Goal: Task Accomplishment & Management: Manage account settings

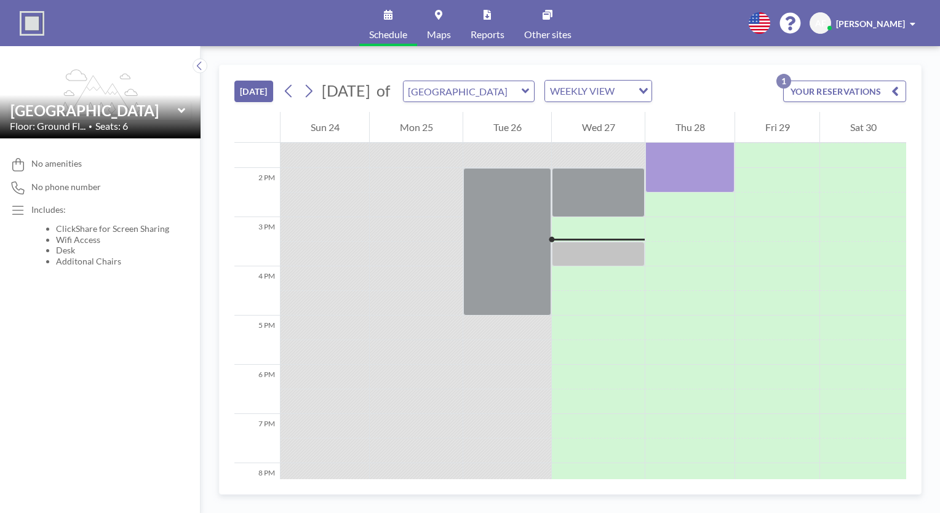
scroll to position [714, 0]
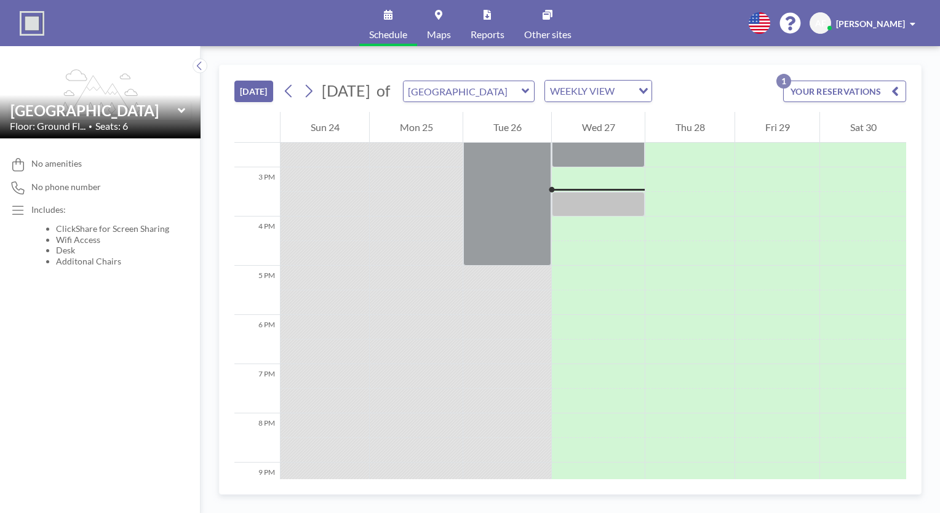
click at [828, 87] on button "YOUR RESERVATIONS 1" at bounding box center [845, 92] width 123 height 22
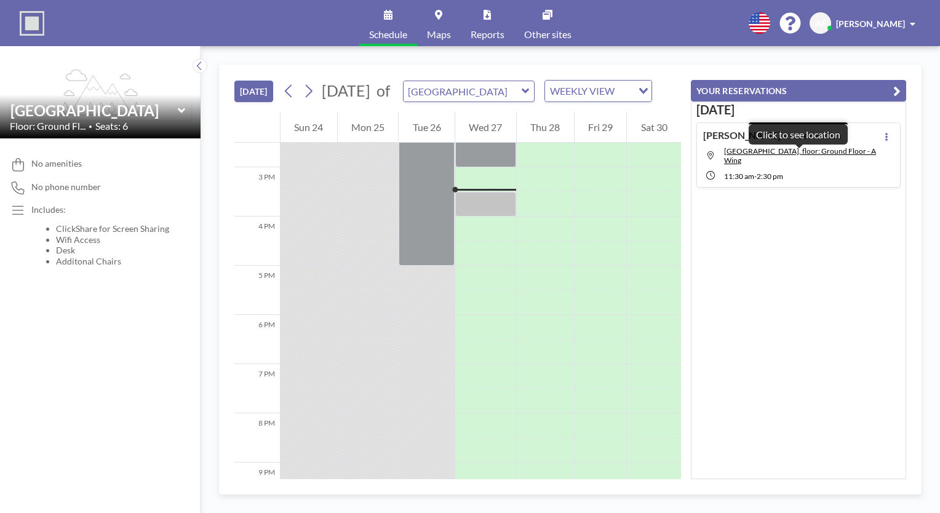
click at [814, 162] on span "[GEOGRAPHIC_DATA], floor: Ground Floor - A Wing" at bounding box center [801, 155] width 155 height 18
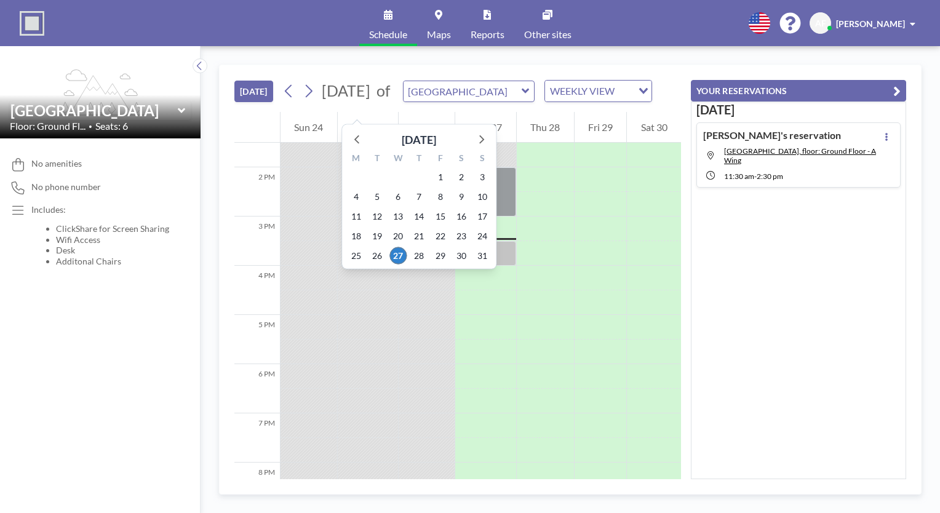
scroll to position [714, 0]
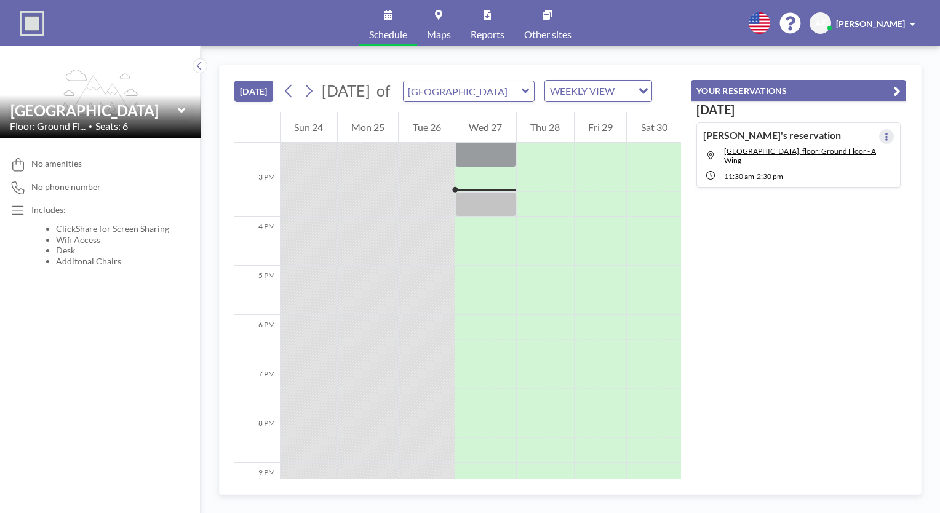
click at [884, 137] on icon at bounding box center [886, 137] width 5 height 8
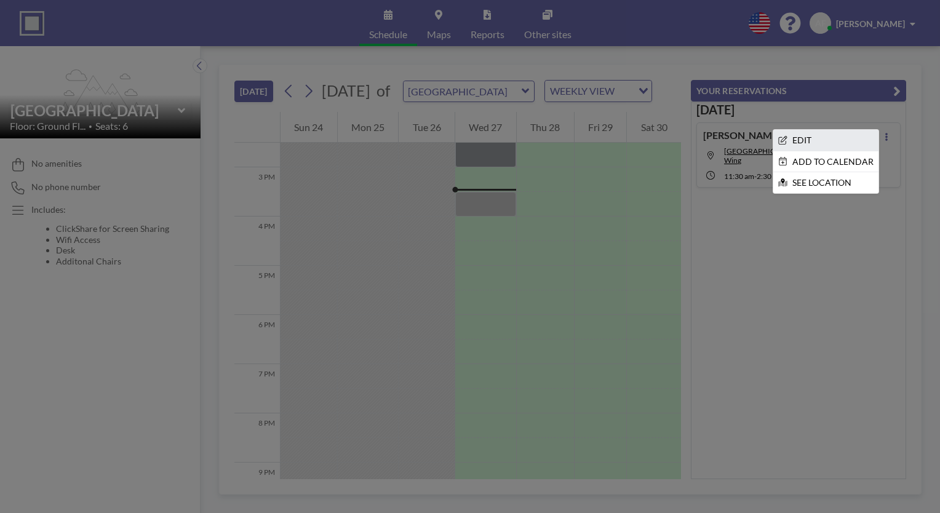
click at [849, 138] on li "EDIT" at bounding box center [826, 140] width 105 height 21
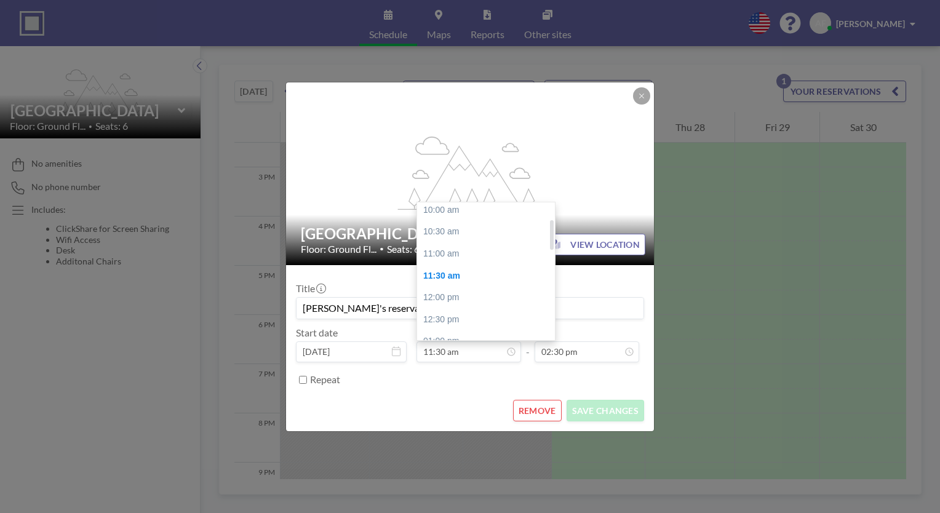
scroll to position [79, 0]
drag, startPoint x: 553, startPoint y: 248, endPoint x: 550, endPoint y: 233, distance: 15.6
click at [550, 233] on div at bounding box center [552, 235] width 4 height 30
click at [495, 220] on div "10:00 am" at bounding box center [489, 222] width 144 height 22
type input "10:00 am"
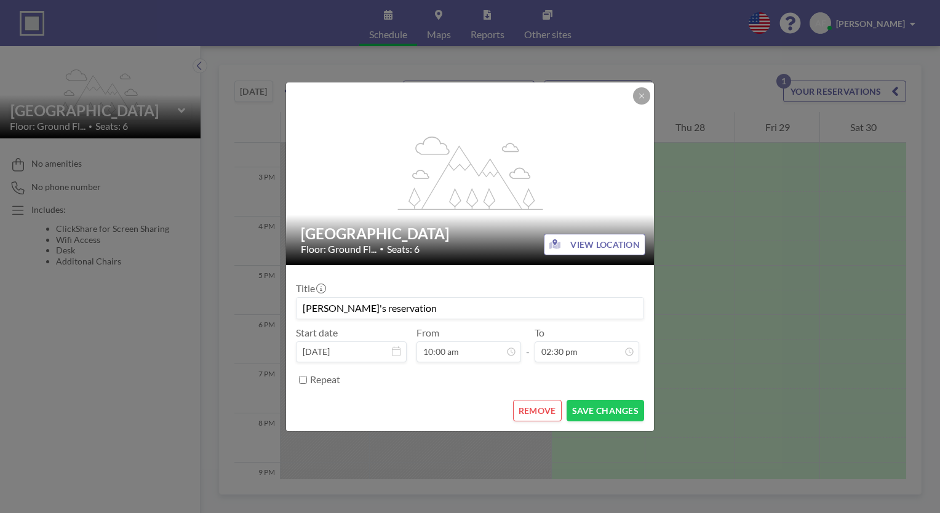
scroll to position [285, 0]
click at [599, 412] on button "SAVE CHANGES" at bounding box center [606, 411] width 78 height 22
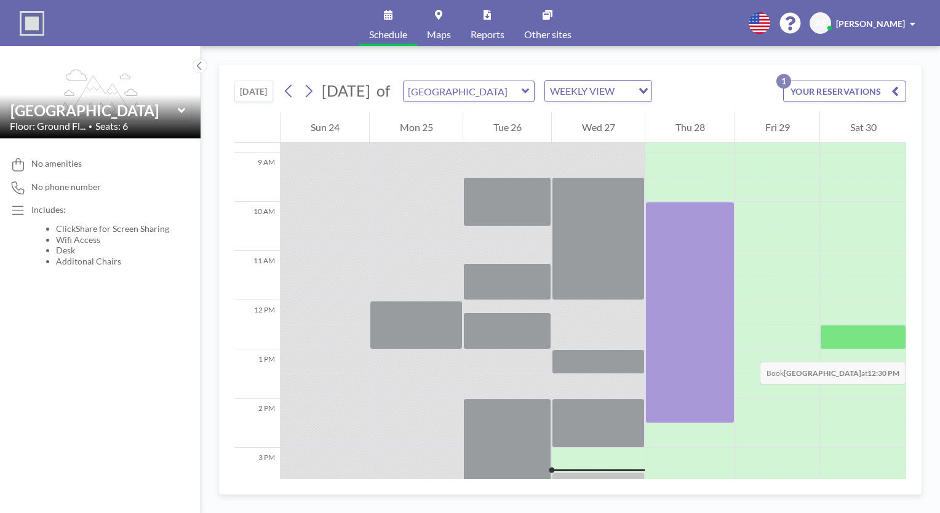
scroll to position [431, 0]
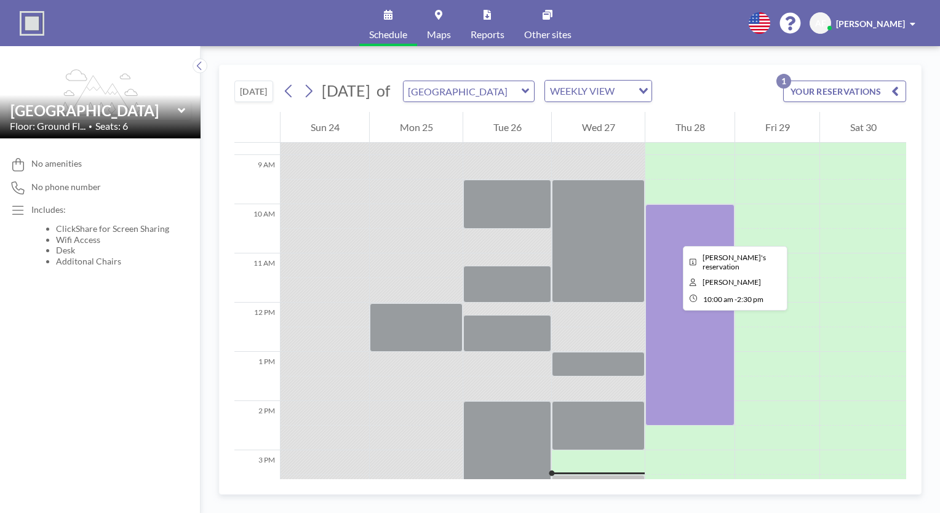
click at [673, 235] on div at bounding box center [690, 315] width 89 height 222
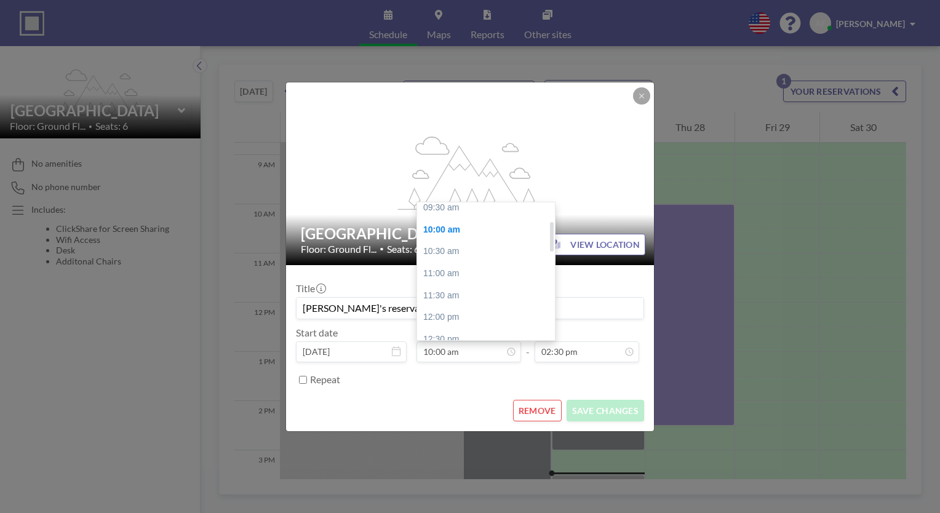
scroll to position [62, 0]
click at [550, 233] on div at bounding box center [552, 232] width 4 height 30
click at [525, 221] on div "09:30 am" at bounding box center [489, 217] width 144 height 22
type input "09:30 am"
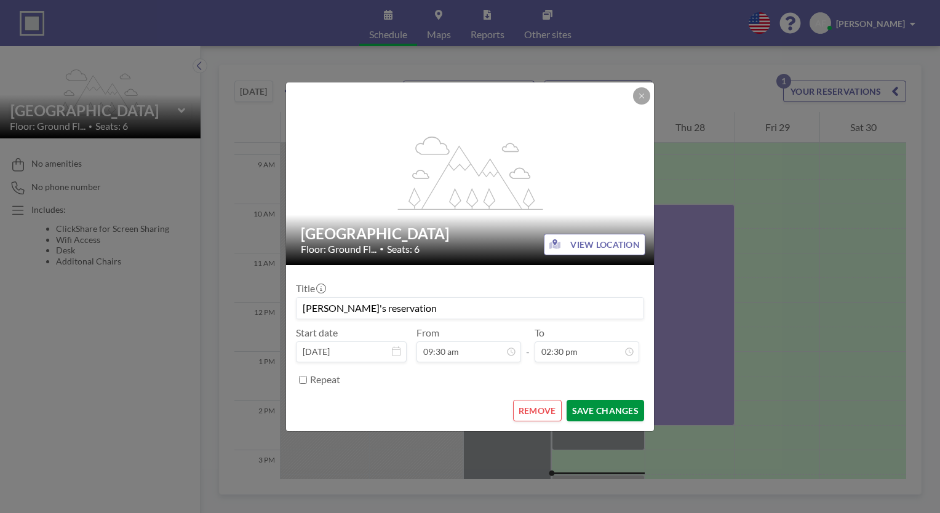
scroll to position [285, 0]
click at [596, 407] on button "SAVE CHANGES" at bounding box center [606, 411] width 78 height 22
